Goal: Transaction & Acquisition: Book appointment/travel/reservation

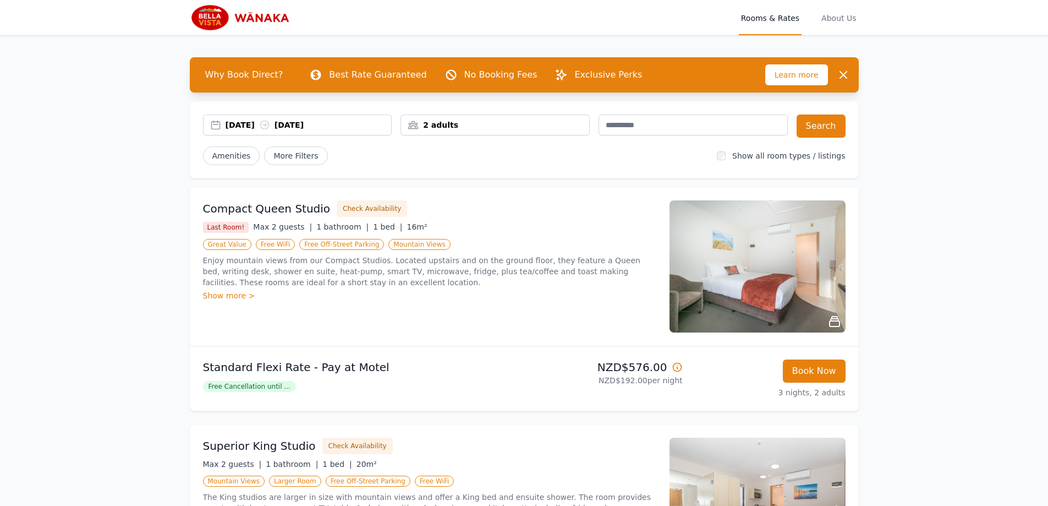
click at [213, 122] on div "[DATE] [DATE]" at bounding box center [298, 124] width 188 height 11
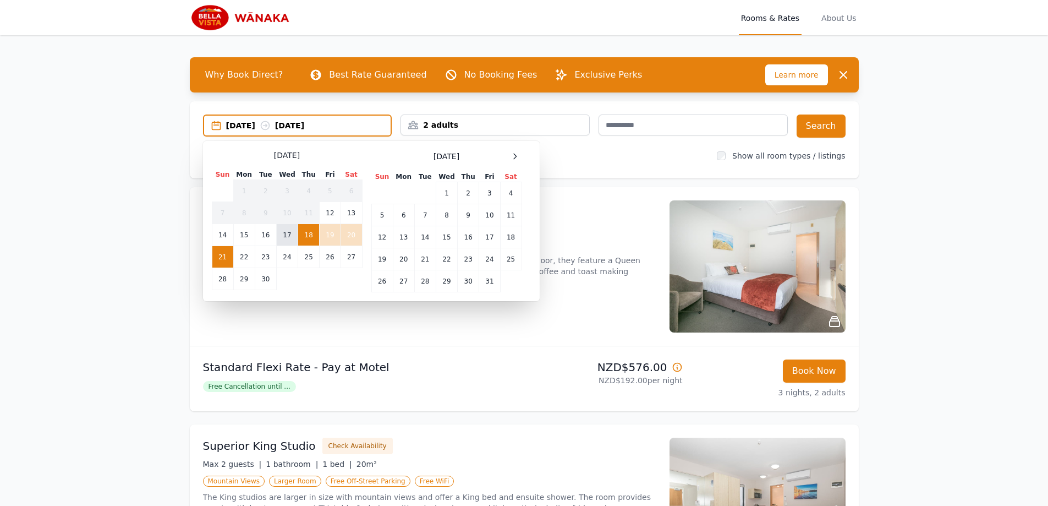
click at [288, 233] on td "17" at bounding box center [286, 235] width 21 height 22
click at [221, 257] on td "21" at bounding box center [222, 257] width 21 height 22
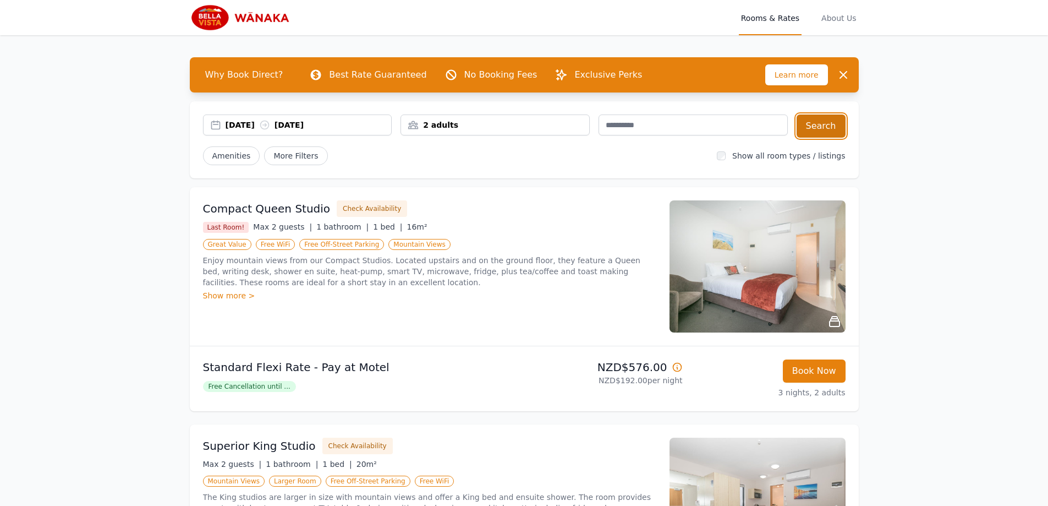
click at [822, 128] on button "Search" at bounding box center [821, 125] width 49 height 23
